Goal: Task Accomplishment & Management: Complete application form

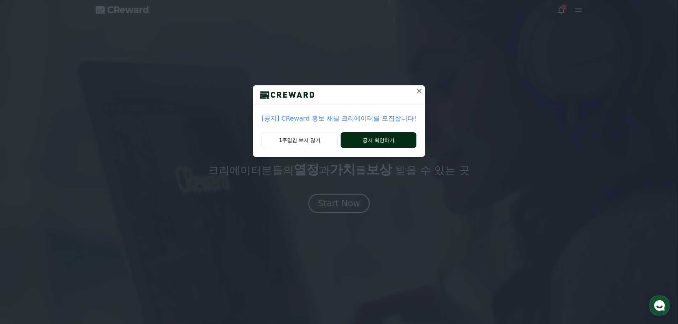
click at [374, 137] on button "공지 확인하기" at bounding box center [378, 140] width 76 height 16
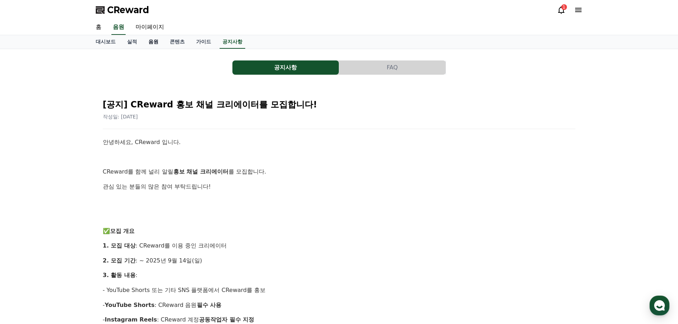
click at [149, 42] on link "음원" at bounding box center [153, 42] width 21 height 14
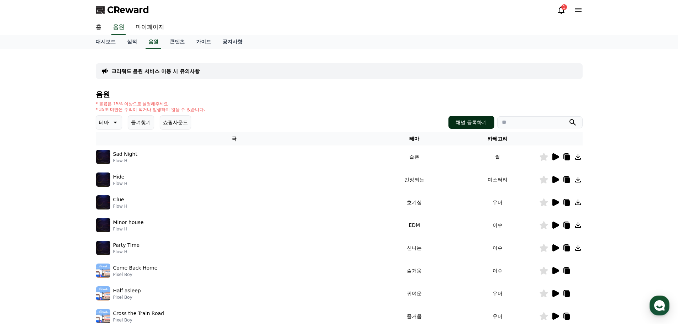
click at [471, 126] on button "채널 등록하기" at bounding box center [471, 122] width 46 height 13
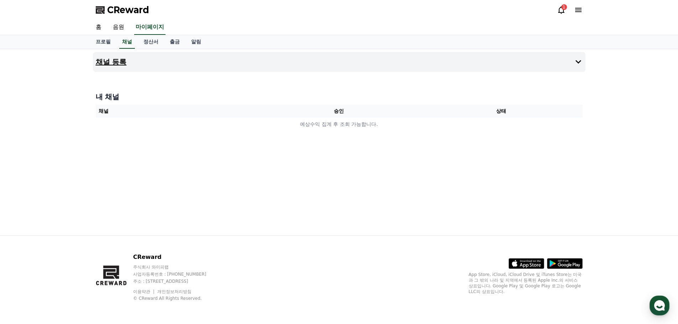
click at [110, 63] on h4 "채널 등록" at bounding box center [111, 62] width 31 height 8
